Goal: Subscribe to service/newsletter

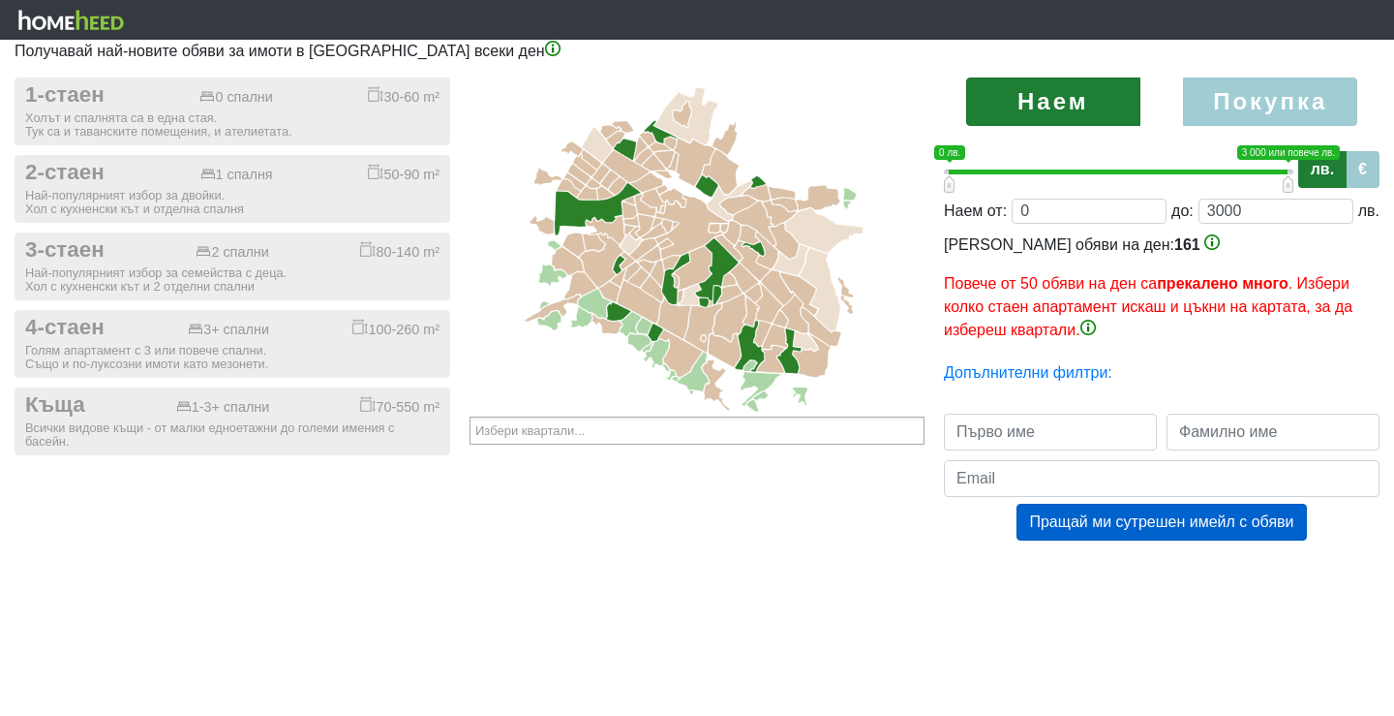
click at [1258, 85] on label "Покупка" at bounding box center [1270, 101] width 174 height 48
radio input "true"
type input "0;2000000"
type input "2000000"
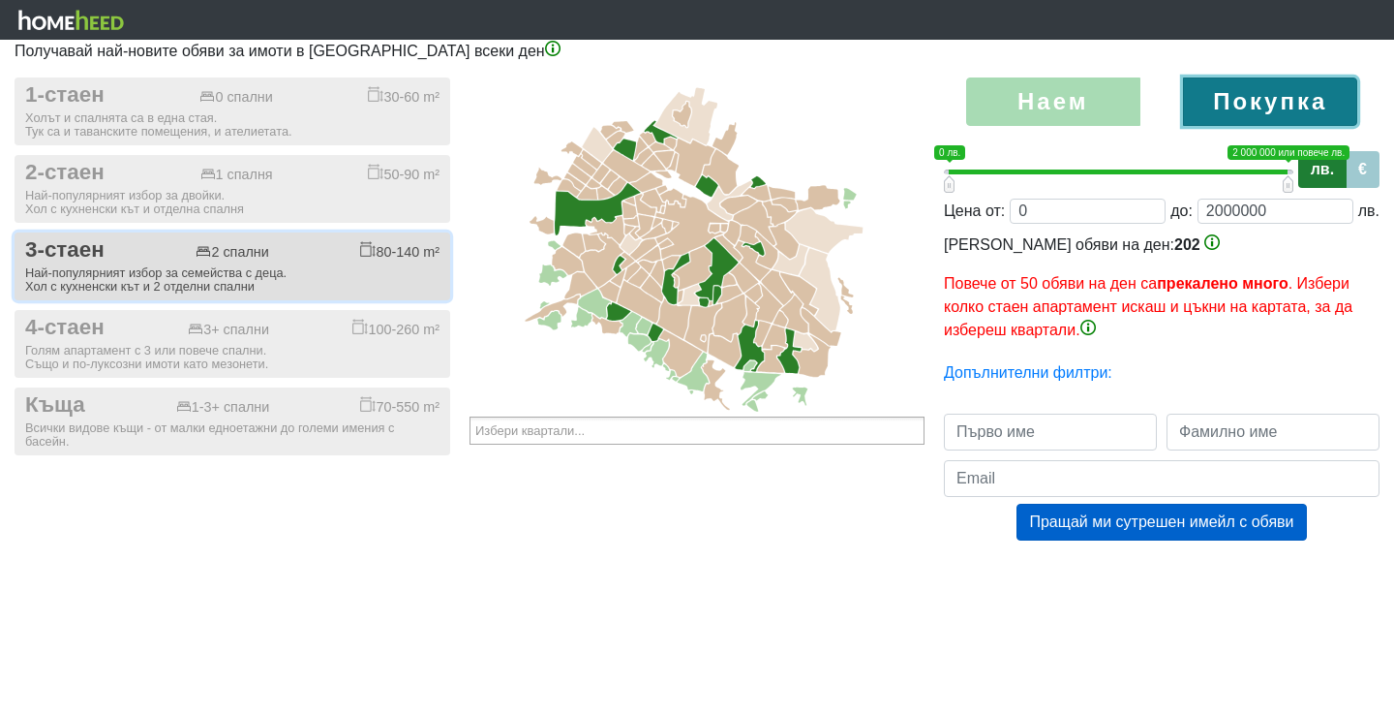
click at [190, 269] on div "Най-популярният избор за семейства с деца. Хол с кухненски кът и 2 отделни спал…" at bounding box center [232, 279] width 414 height 27
checkbox input "true"
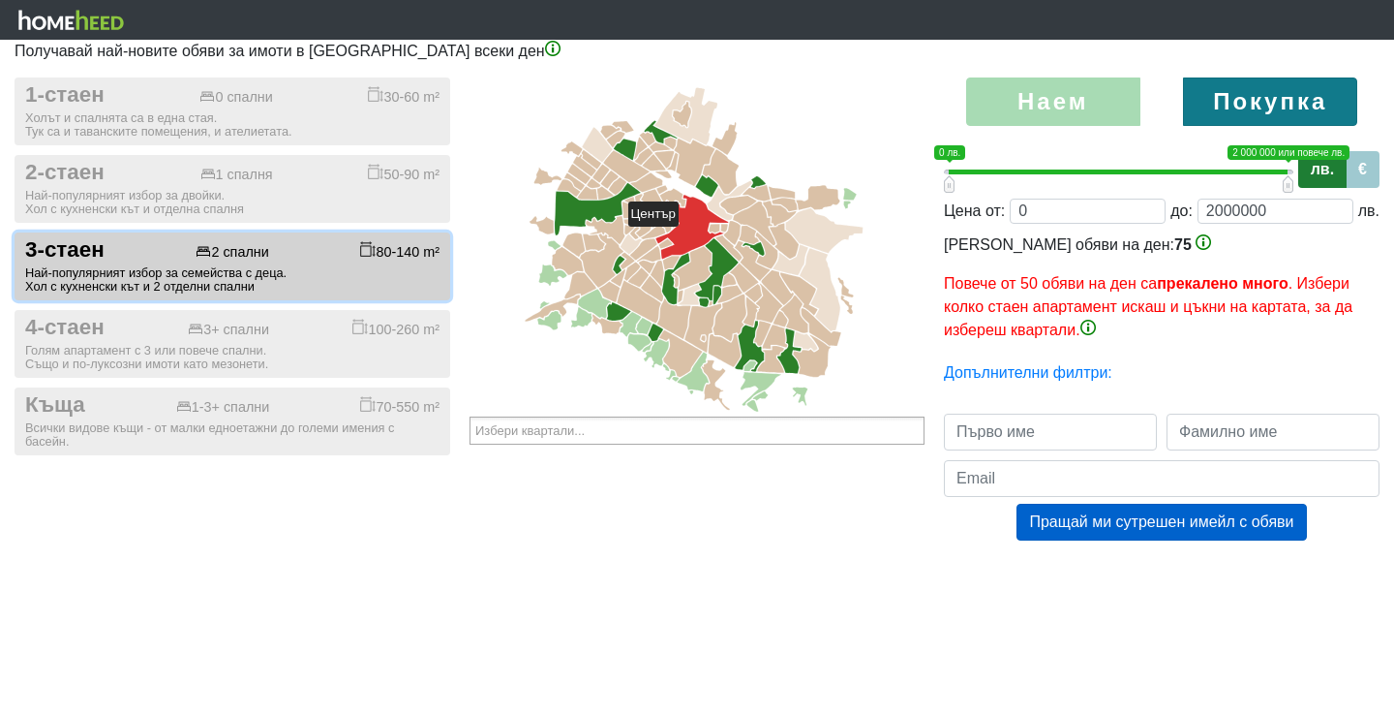
click at [688, 235] on icon at bounding box center [692, 227] width 73 height 64
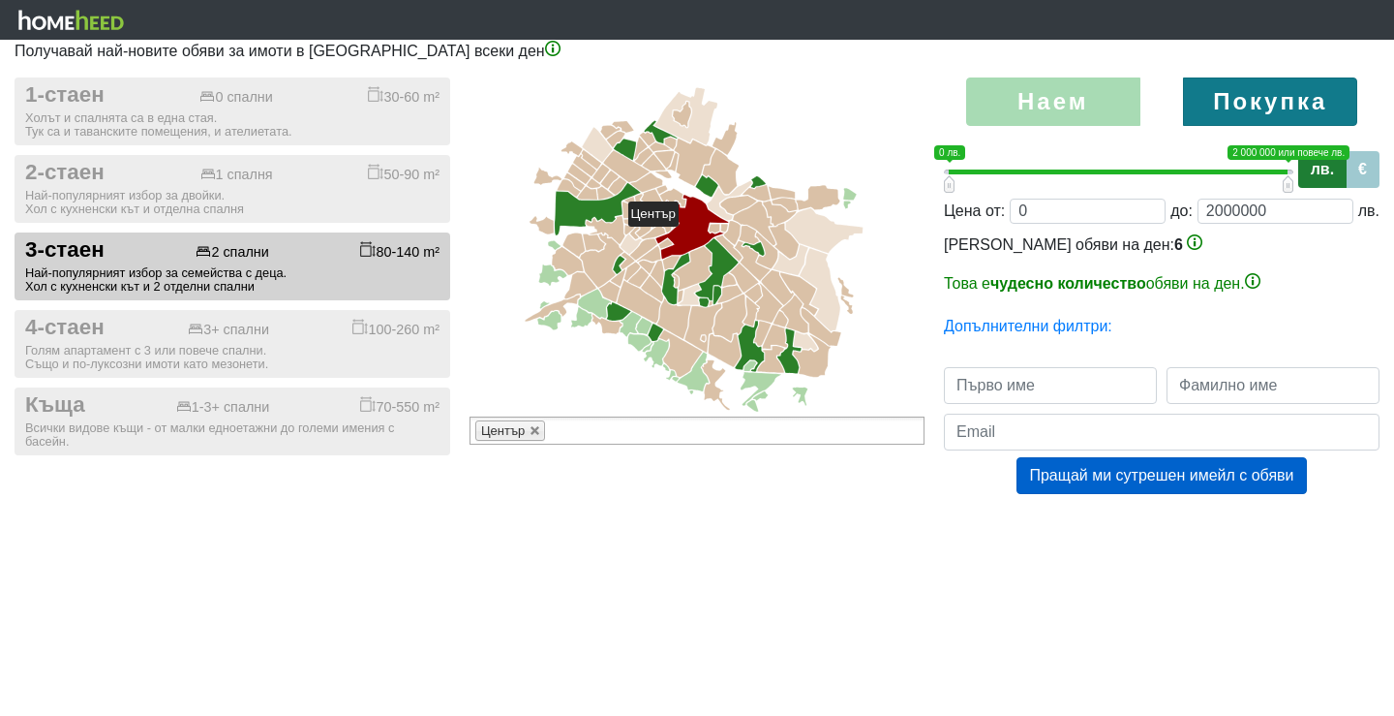
click at [688, 235] on icon at bounding box center [692, 227] width 73 height 64
type input "Избери квартали..."
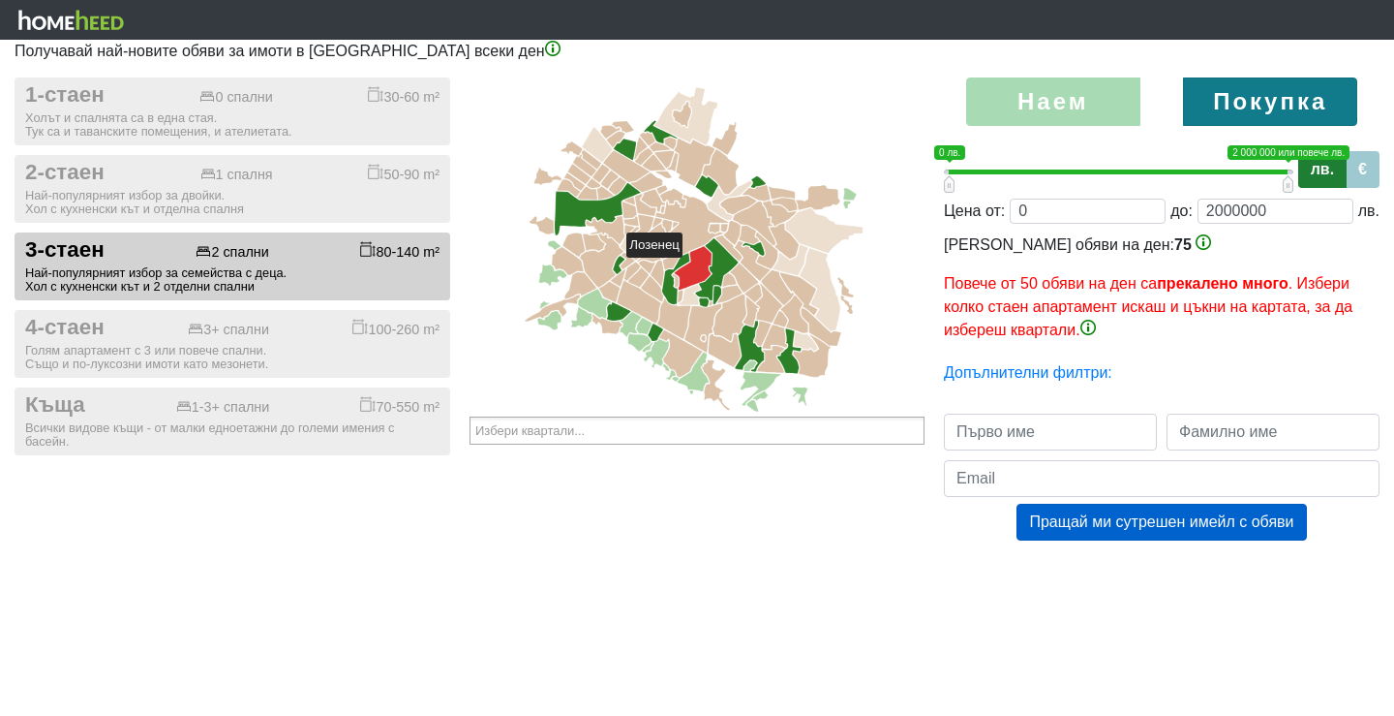
click at [691, 266] on icon at bounding box center [693, 268] width 38 height 44
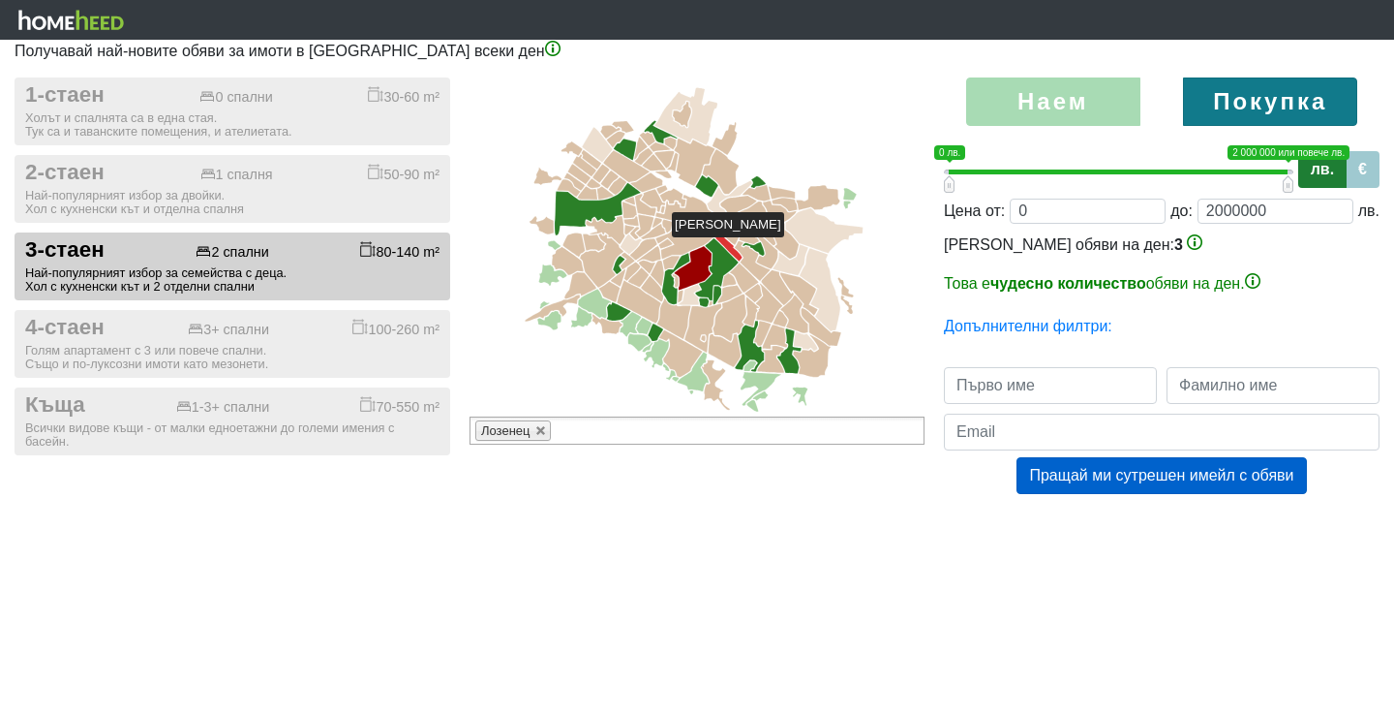
click at [731, 246] on icon at bounding box center [729, 248] width 27 height 26
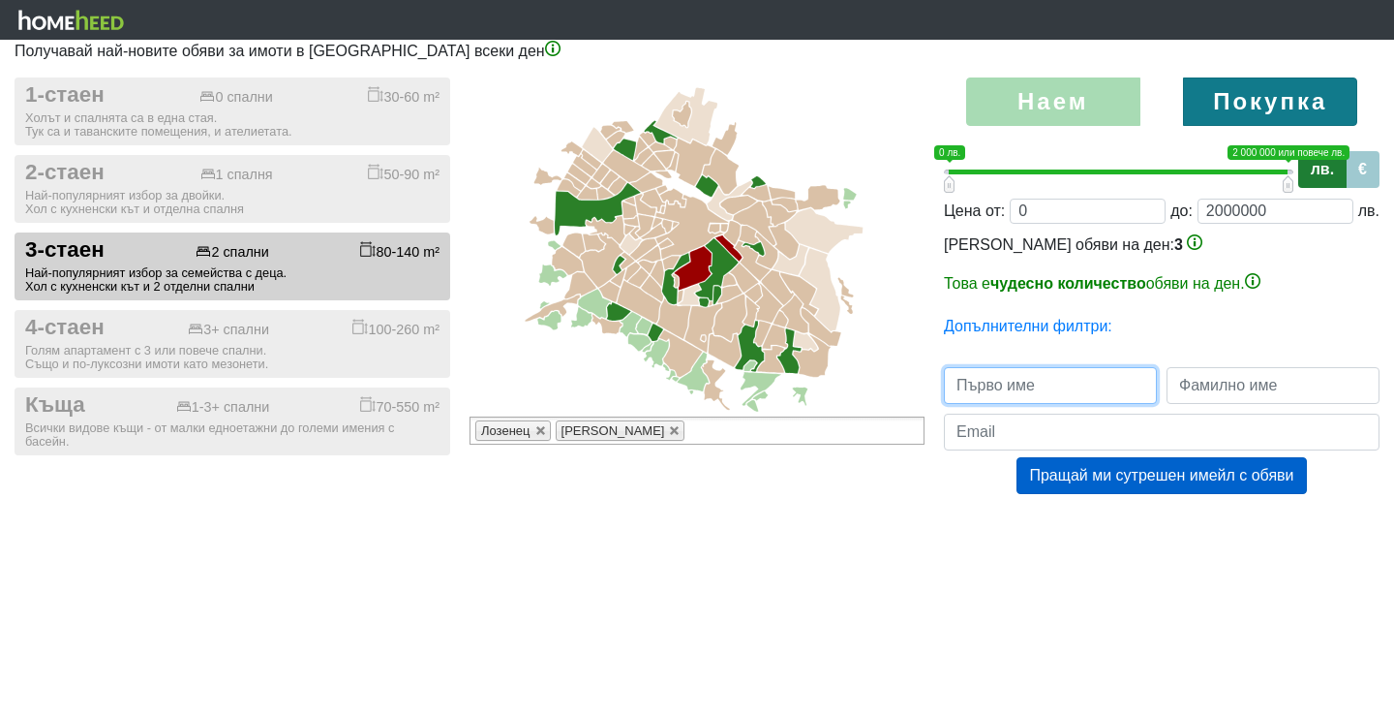
click at [1020, 397] on input "text" at bounding box center [1050, 385] width 213 height 37
type input "Даниела"
type input "[PERSON_NAME]"
type input "[EMAIL_ADDRESS][DOMAIN_NAME]"
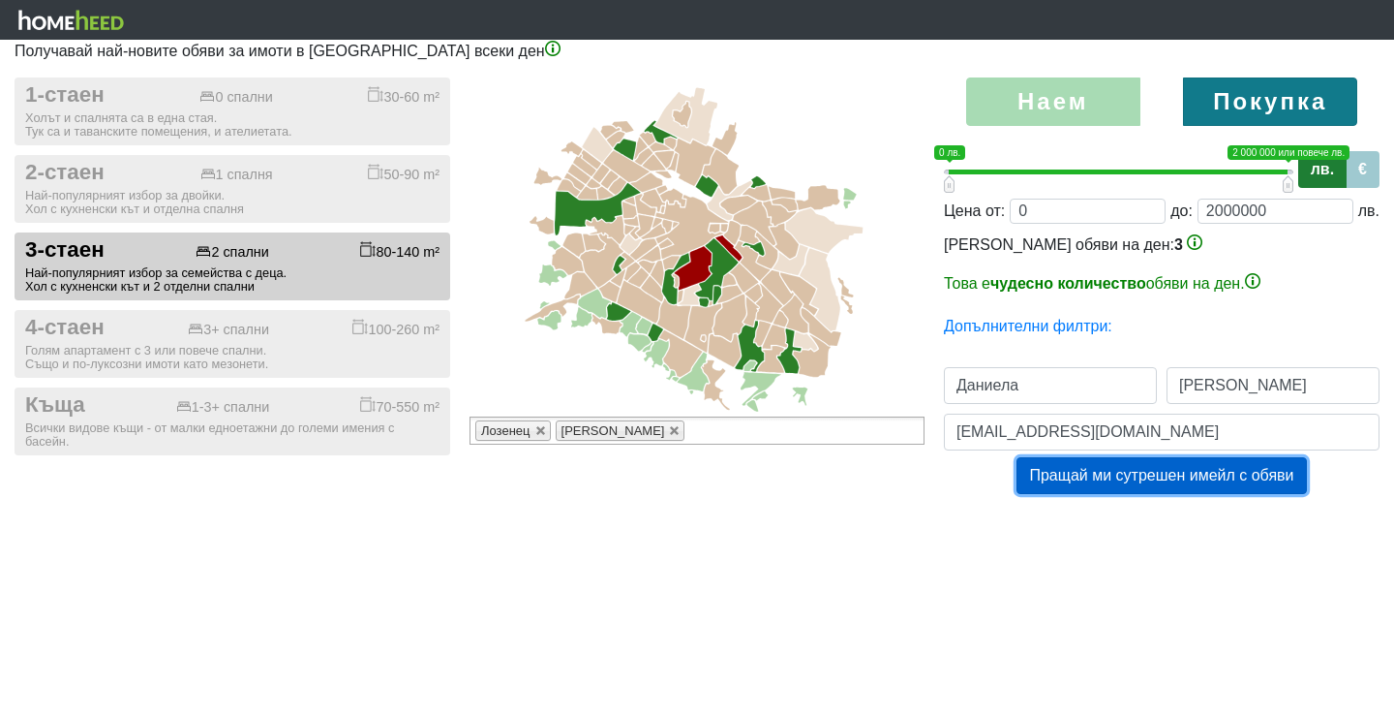
click at [1112, 479] on button "Пращай ми сутрешен имейл с обяви" at bounding box center [1162, 475] width 290 height 37
